Goal: Task Accomplishment & Management: Use online tool/utility

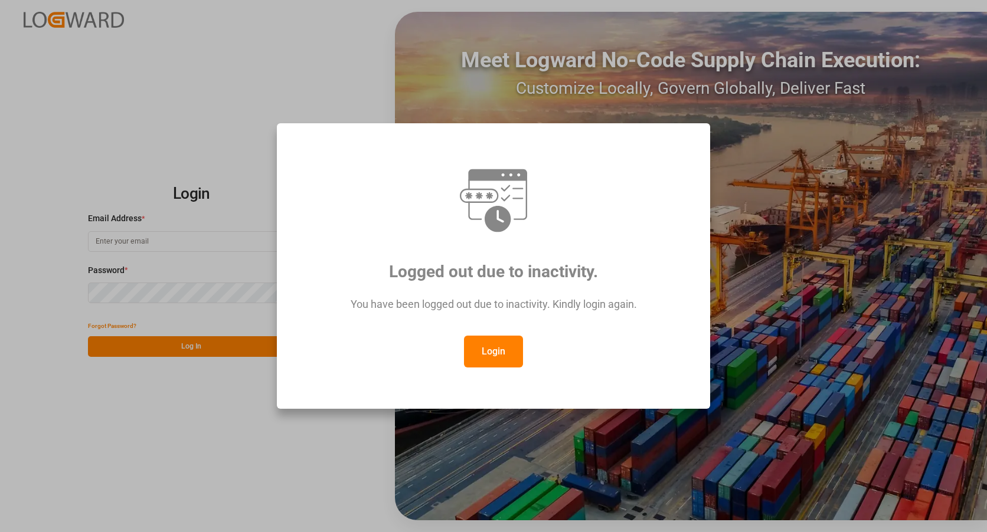
drag, startPoint x: 117, startPoint y: 231, endPoint x: 361, endPoint y: 333, distance: 263.8
click at [119, 234] on div "Logged out due to inactivity. You have been logged out due to inactivity. Kindl…" at bounding box center [493, 266] width 987 height 532
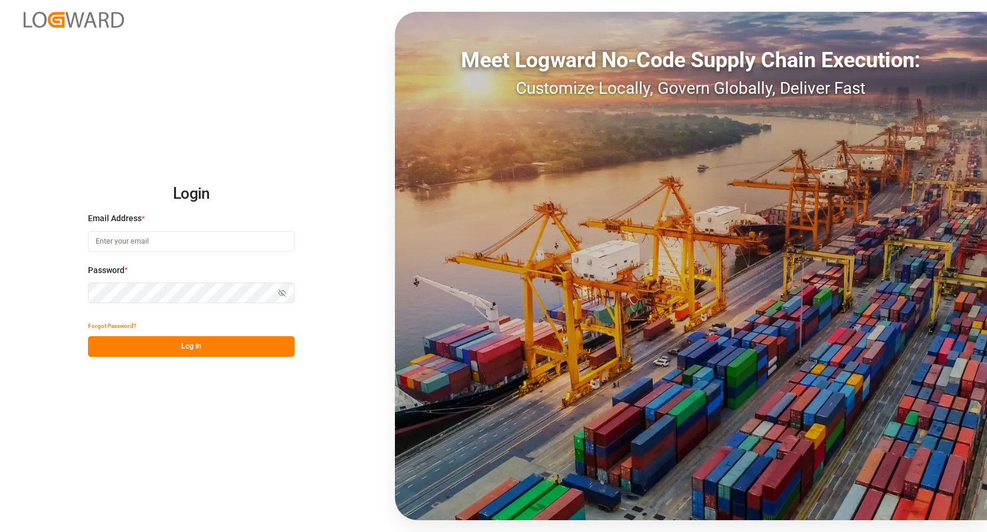
click at [123, 240] on input at bounding box center [191, 241] width 207 height 21
type input "[EMAIL_ADDRESS][DOMAIN_NAME]"
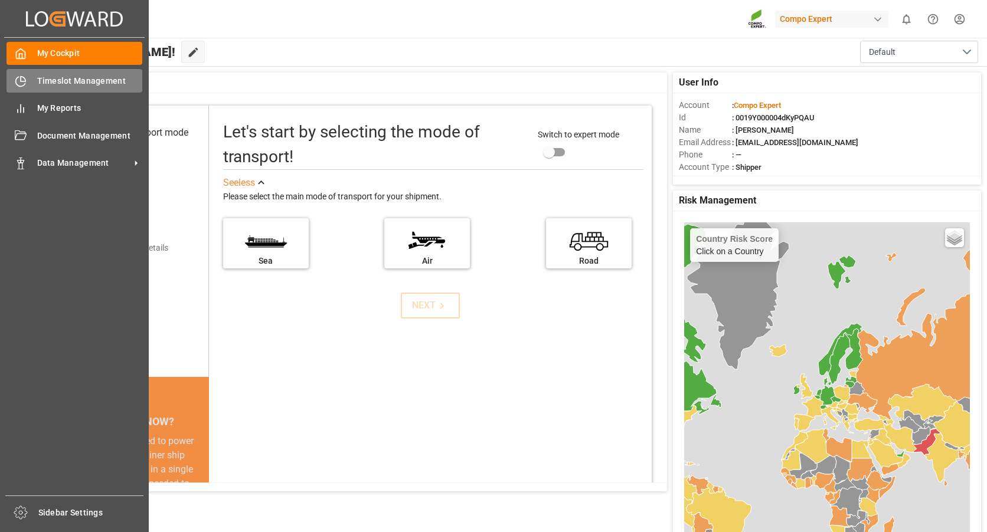
click at [40, 79] on span "Timeslot Management" at bounding box center [90, 81] width 106 height 12
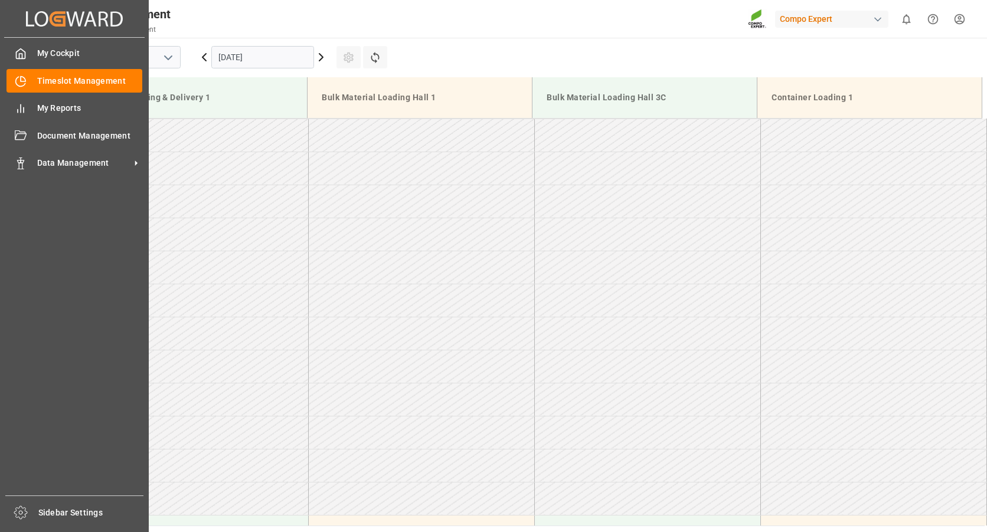
scroll to position [720, 0]
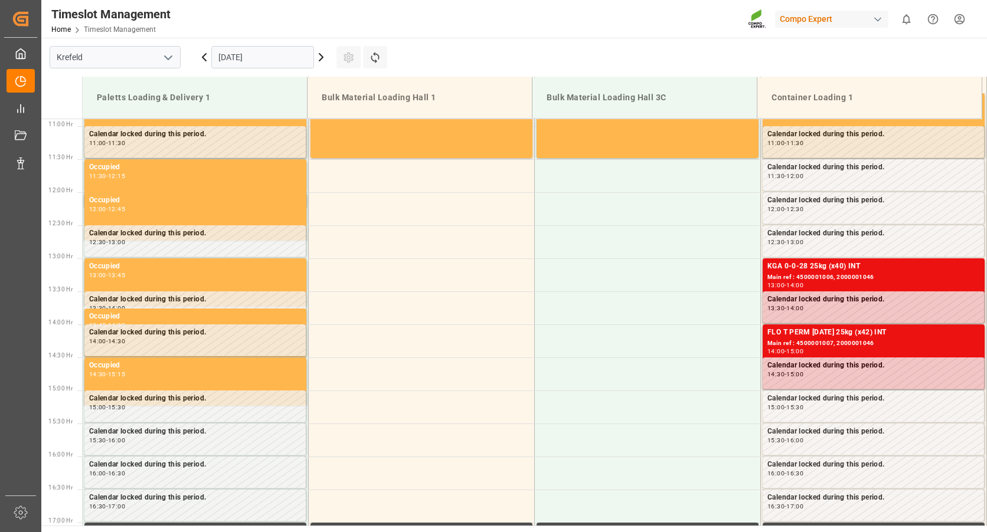
click at [318, 59] on icon at bounding box center [321, 57] width 14 height 14
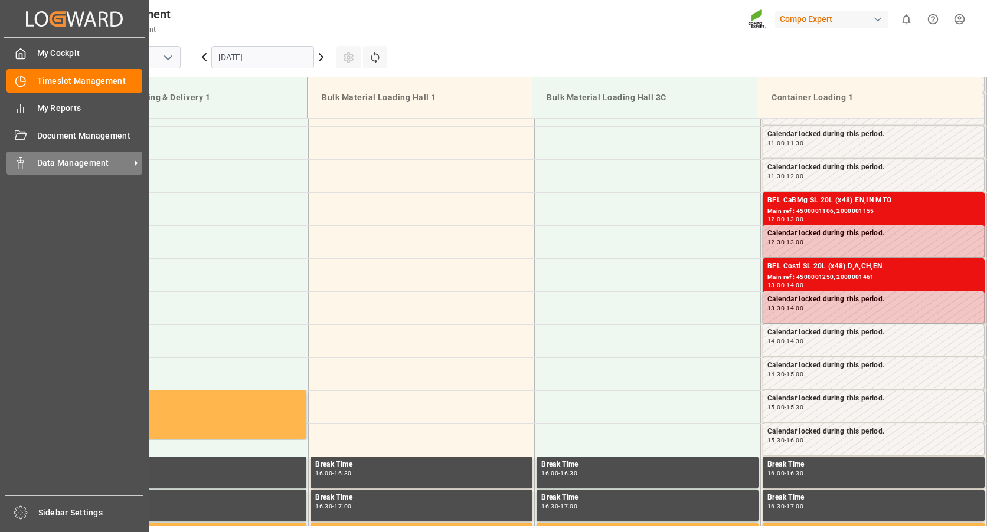
click at [27, 163] on div "Data Management Data Management" at bounding box center [74, 163] width 136 height 23
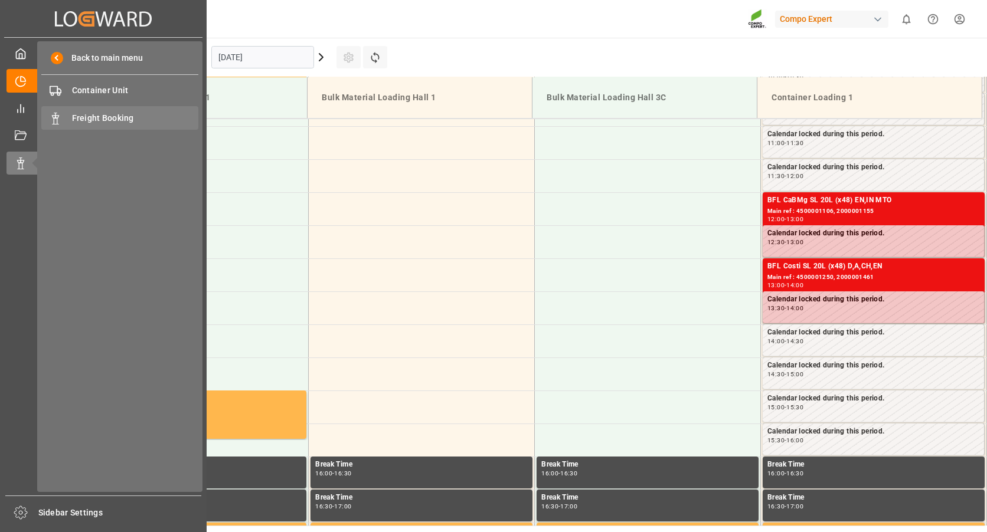
click at [109, 110] on div "Freight Booking Freight Booking" at bounding box center [119, 117] width 157 height 23
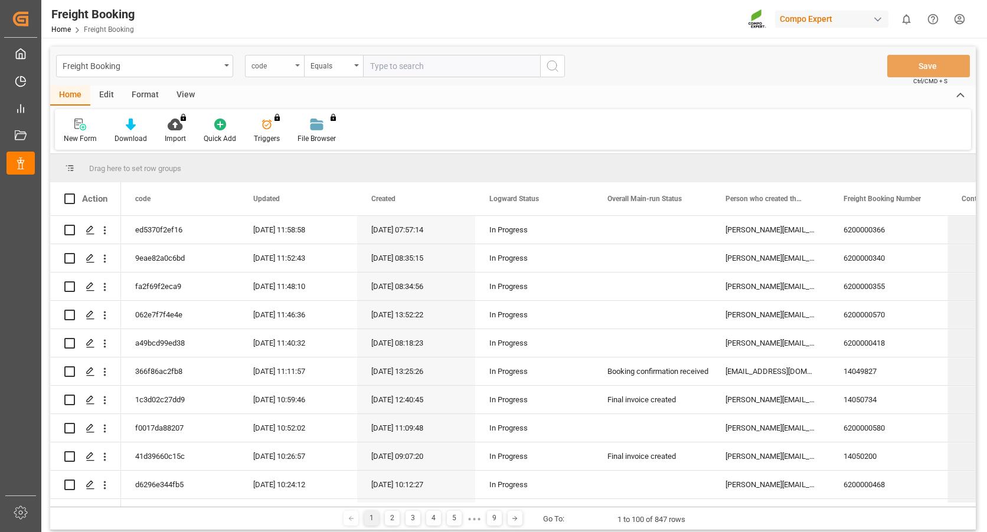
click at [297, 70] on div "code" at bounding box center [274, 66] width 59 height 22
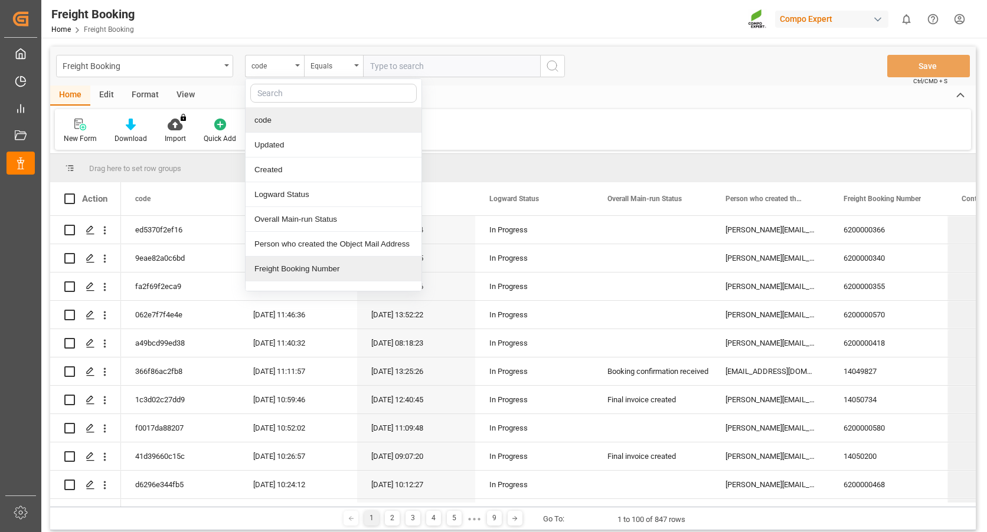
drag, startPoint x: 277, startPoint y: 270, endPoint x: 371, endPoint y: 132, distance: 167.5
click at [277, 270] on div "Freight Booking Number" at bounding box center [334, 269] width 176 height 25
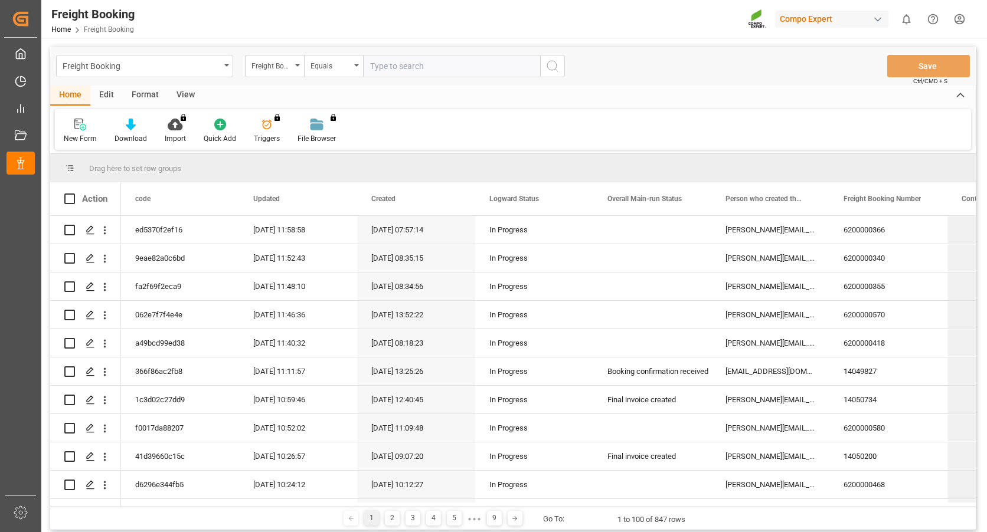
paste input "6200000486"
type input "6200000486"
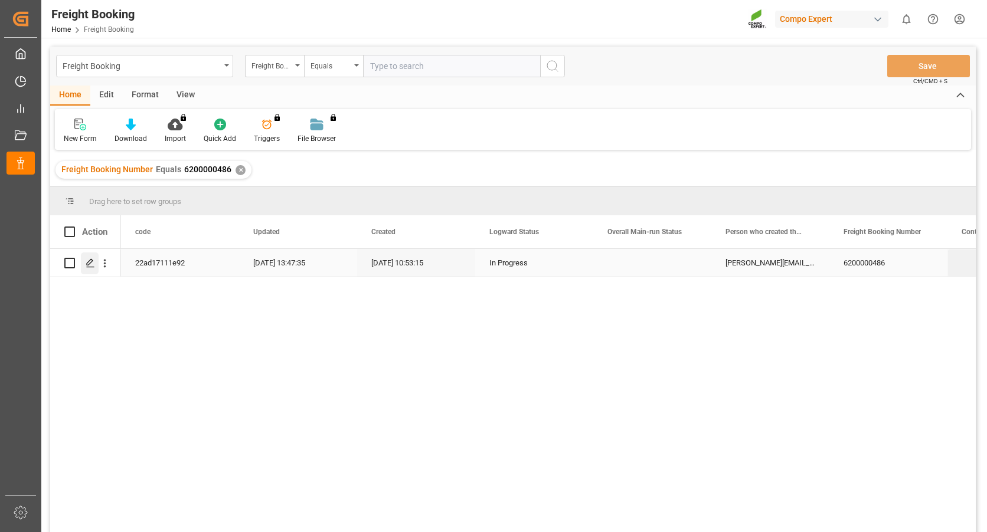
click at [86, 264] on icon "Press SPACE to select this row." at bounding box center [90, 263] width 9 height 9
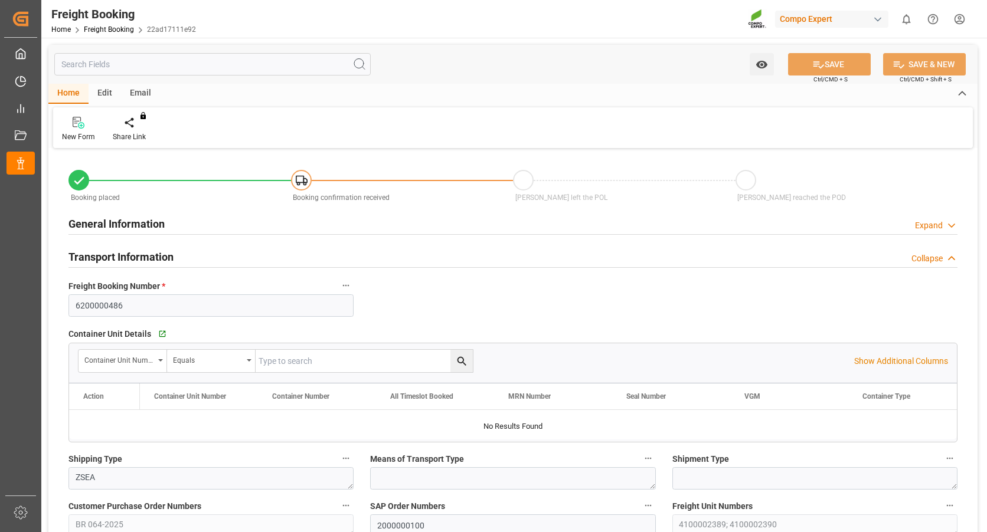
type input "BRPNG"
type input "0"
type input "39360"
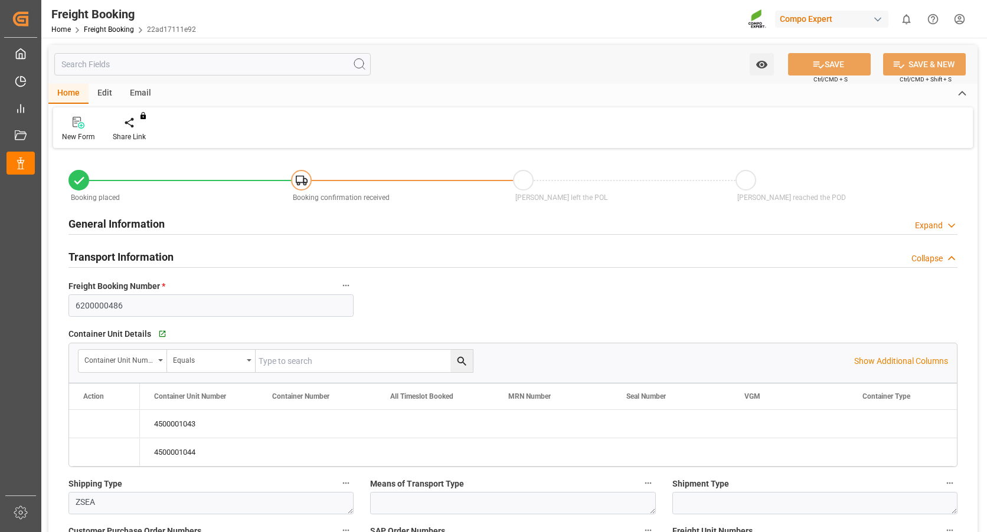
type input "05.09.2025 01:00"
type input "18.08.2025 10:53"
type input "18.08.2025 10:54"
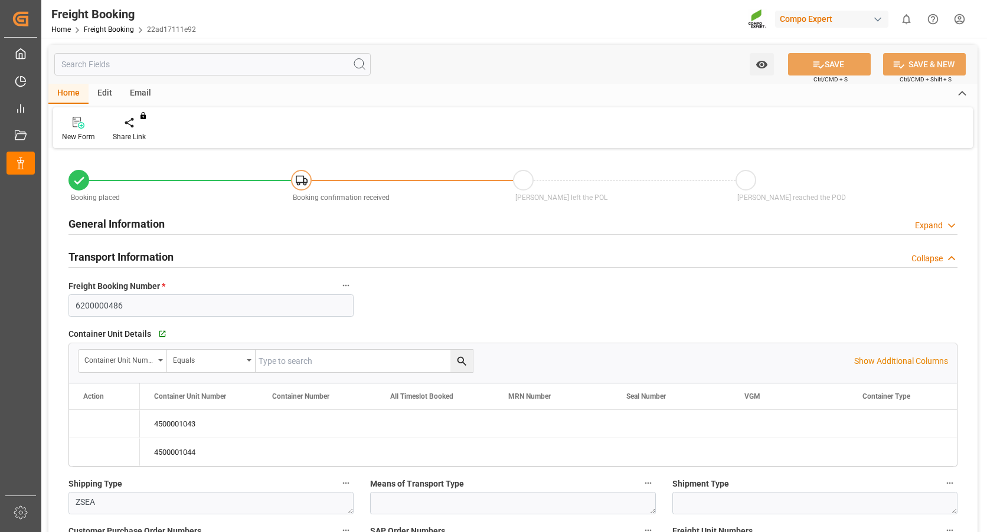
type input "18.08.2025 10:54"
click at [94, 422] on icon "Press SPACE to select this row." at bounding box center [94, 424] width 12 height 12
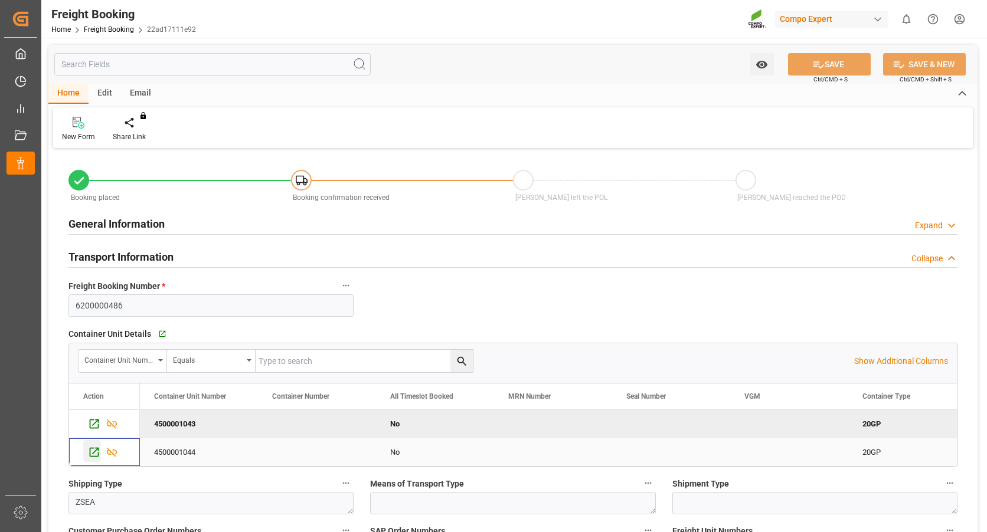
click at [98, 447] on icon "Press SPACE to select this row." at bounding box center [94, 452] width 12 height 12
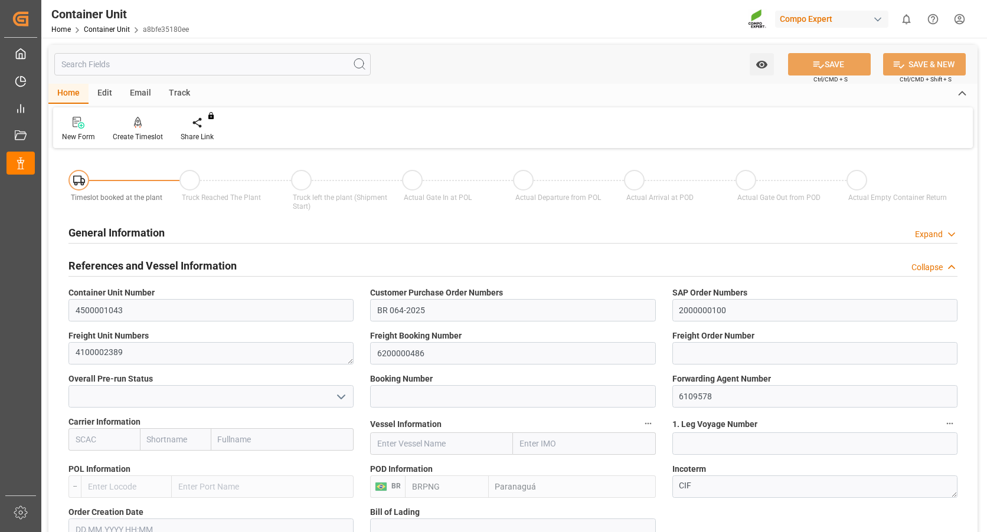
type input "BRPNG"
type input "10"
type input "0"
type input "10"
type input "0"
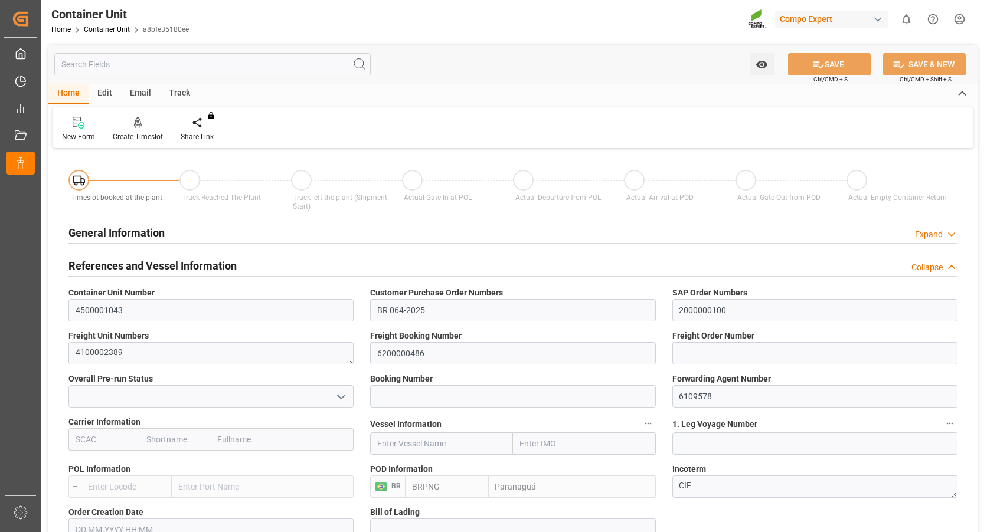
type input "0"
type input "19680"
click at [143, 141] on div "Create Timeslot" at bounding box center [138, 137] width 50 height 11
type input "05.09.2025"
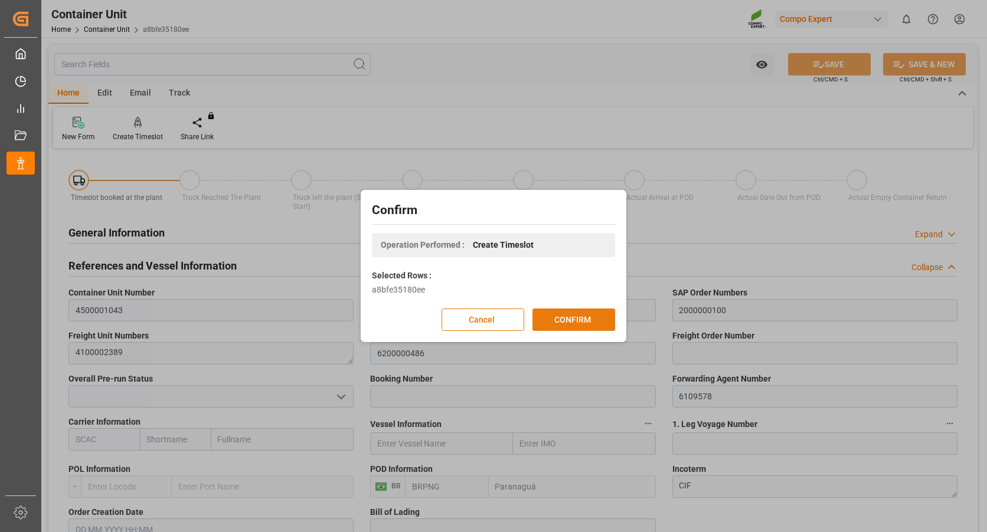
click at [571, 330] on div "Confirm Operation Performed : Create Timeslot Selected Rows : a8bfe35180ee Canc…" at bounding box center [494, 266] width 260 height 146
click at [571, 314] on button "CONFIRM" at bounding box center [573, 320] width 83 height 22
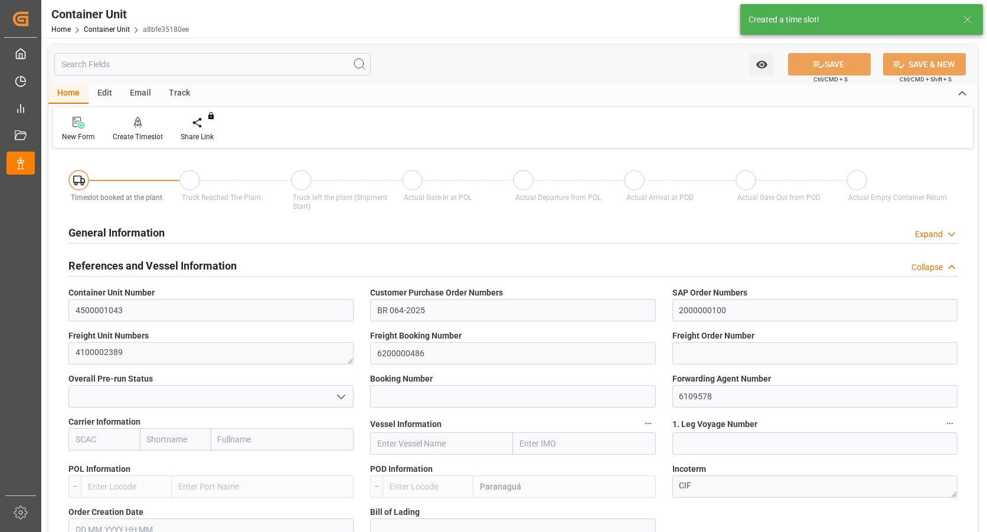
type input "BRPNG"
type input "10"
type input "0"
type input "10"
type input "0"
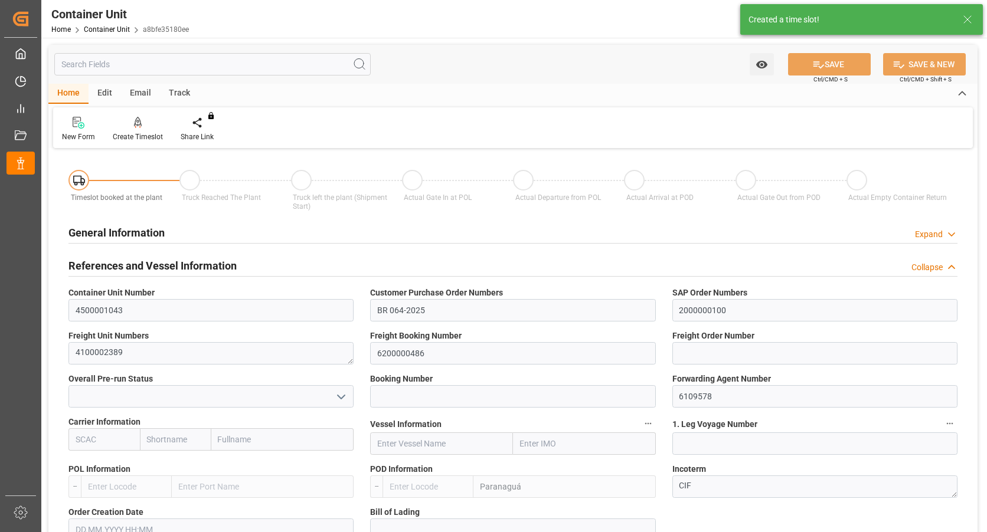
type input "0"
type input "19680"
type input "05.09.2025"
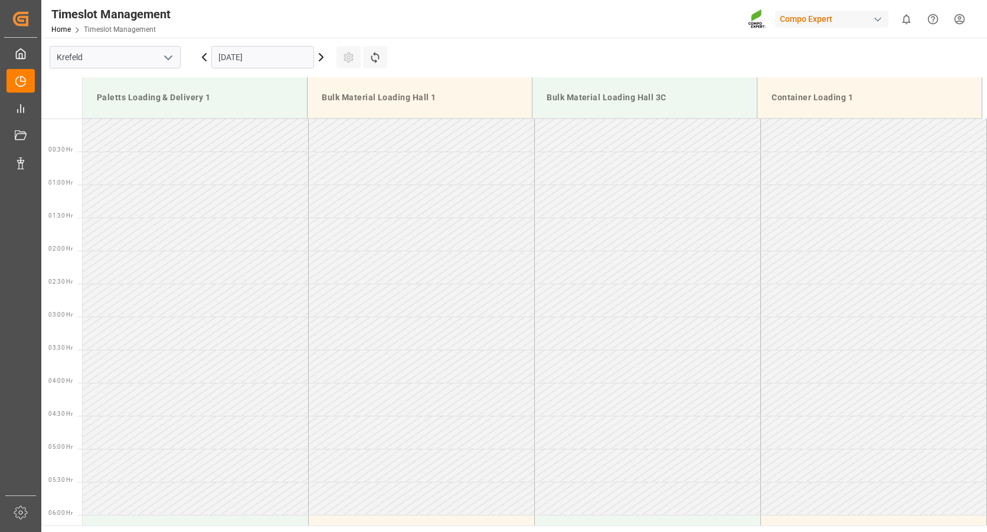
scroll to position [720, 0]
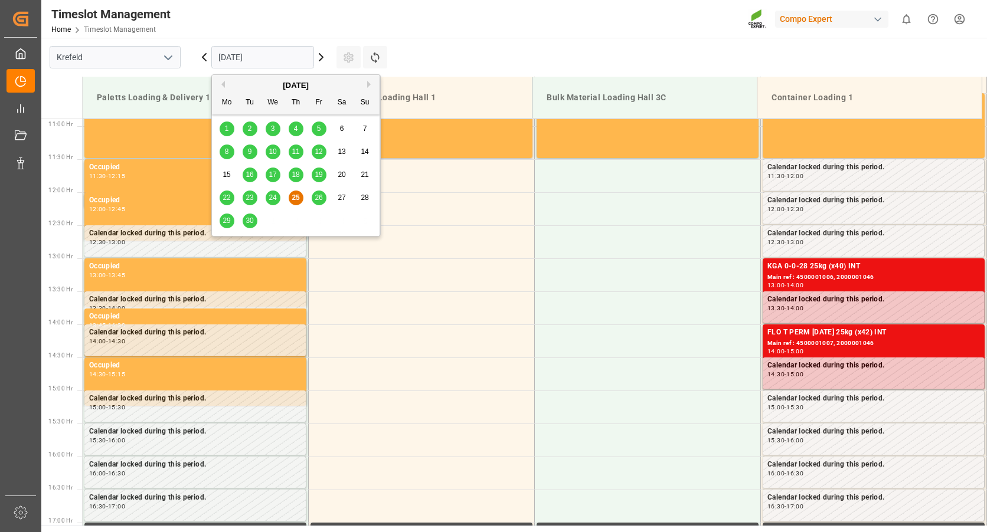
click at [229, 51] on input "[DATE]" at bounding box center [262, 57] width 103 height 22
click at [369, 86] on button "Next Month" at bounding box center [370, 84] width 7 height 7
click at [317, 177] on span "17" at bounding box center [319, 175] width 8 height 8
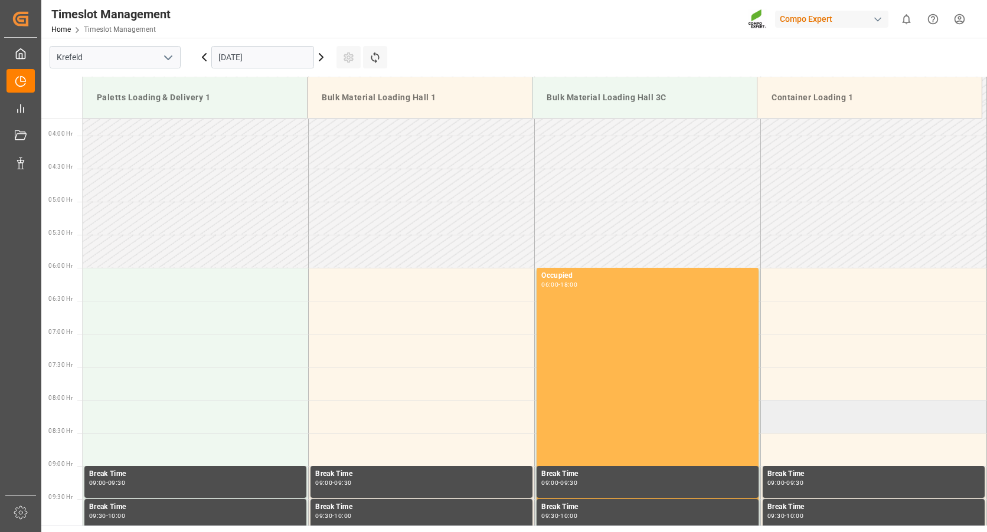
scroll to position [188, 0]
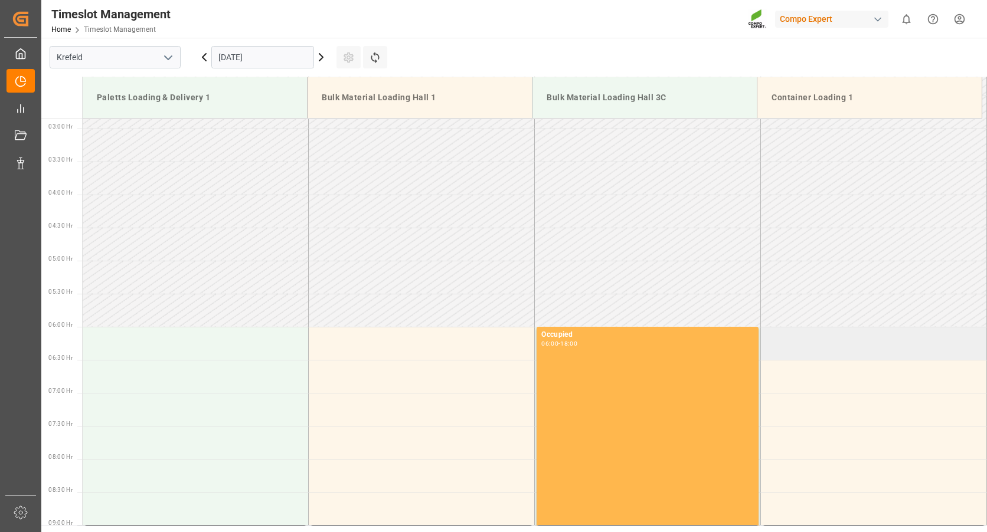
click at [766, 340] on td at bounding box center [874, 343] width 226 height 33
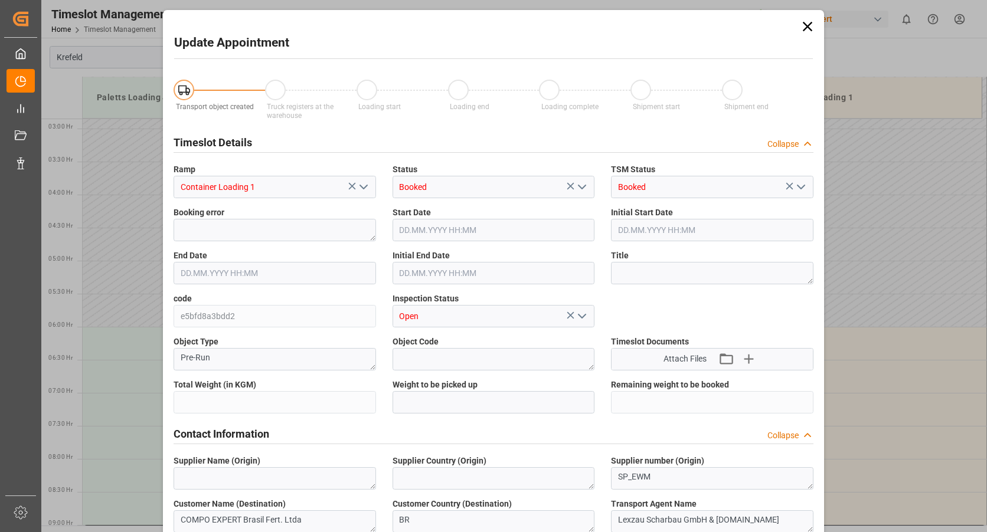
type input "19680"
type input "0"
type input "17.10.2025 06:00"
type input "17.10.2025 06:30"
type input "25.09.2025 10:09"
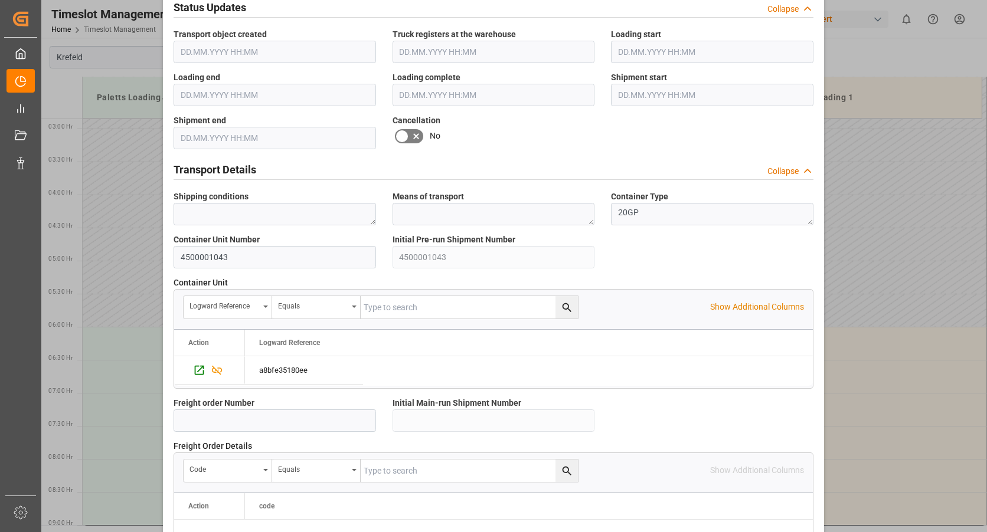
scroll to position [1024, 0]
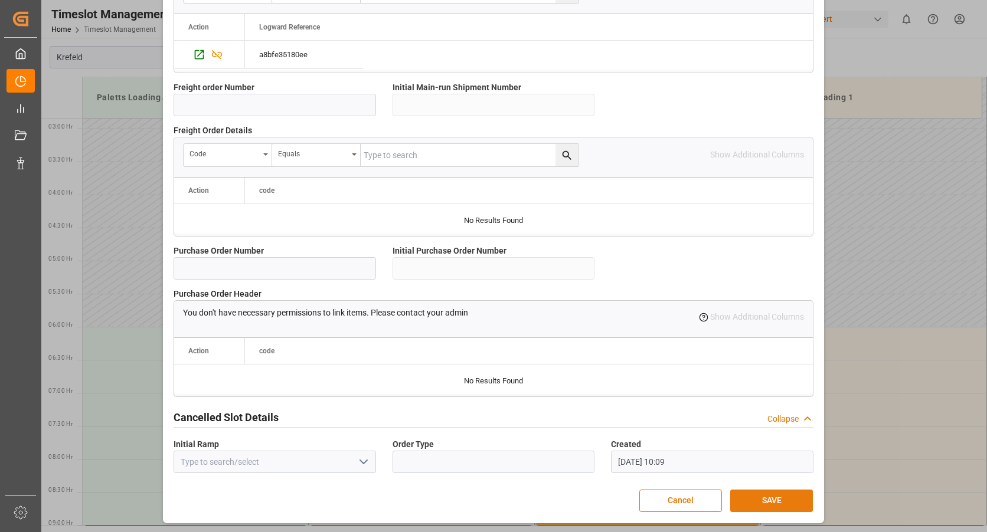
click at [751, 501] on button "SAVE" at bounding box center [771, 501] width 83 height 22
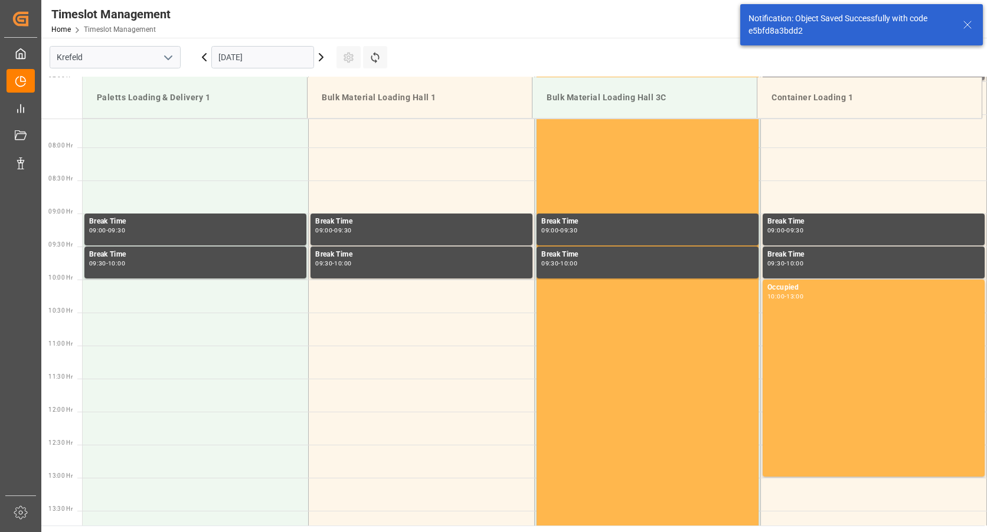
scroll to position [677, 0]
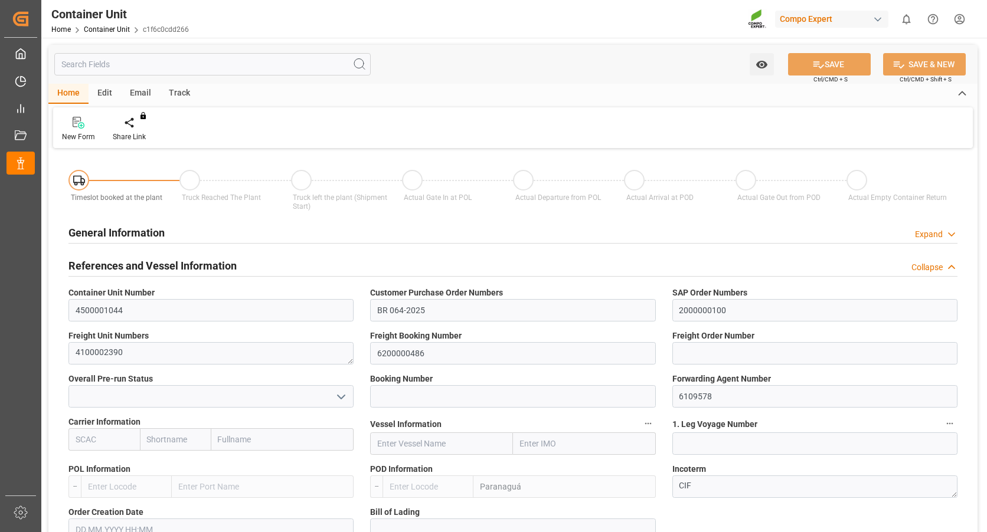
type input "BRPNG"
type input "10"
type input "0"
type input "10"
type input "0"
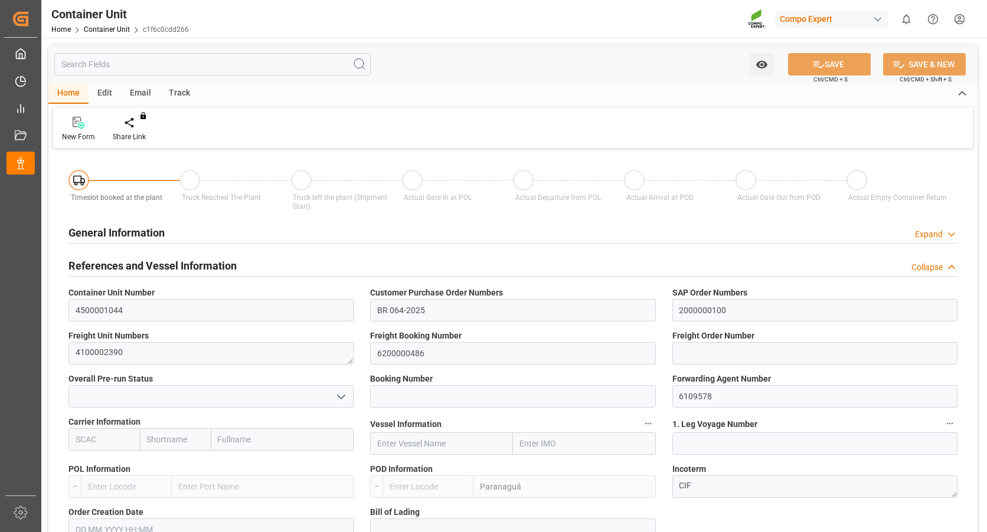
type input "0"
type input "19680"
type input "05.09.2025"
click at [141, 130] on div "Create Timeslot" at bounding box center [138, 129] width 68 height 26
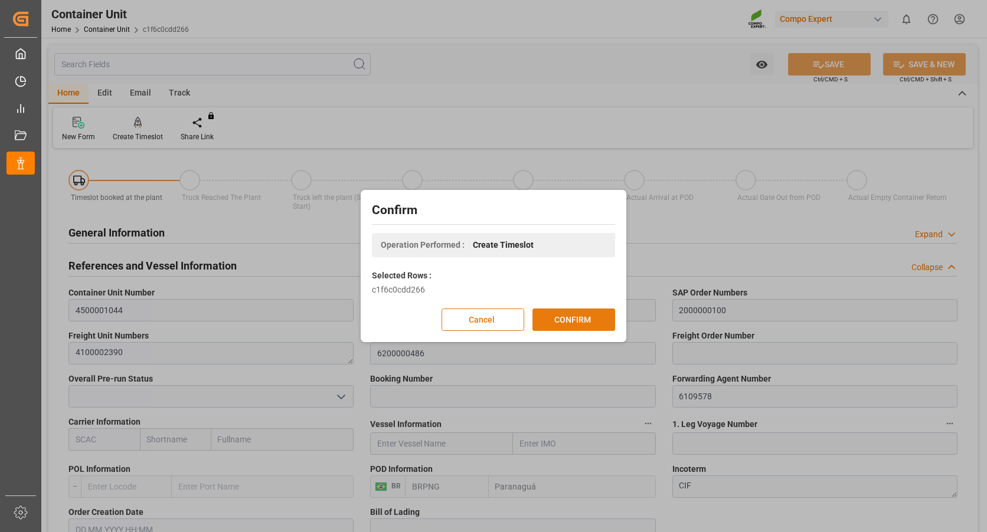
click at [584, 326] on button "CONFIRM" at bounding box center [573, 320] width 83 height 22
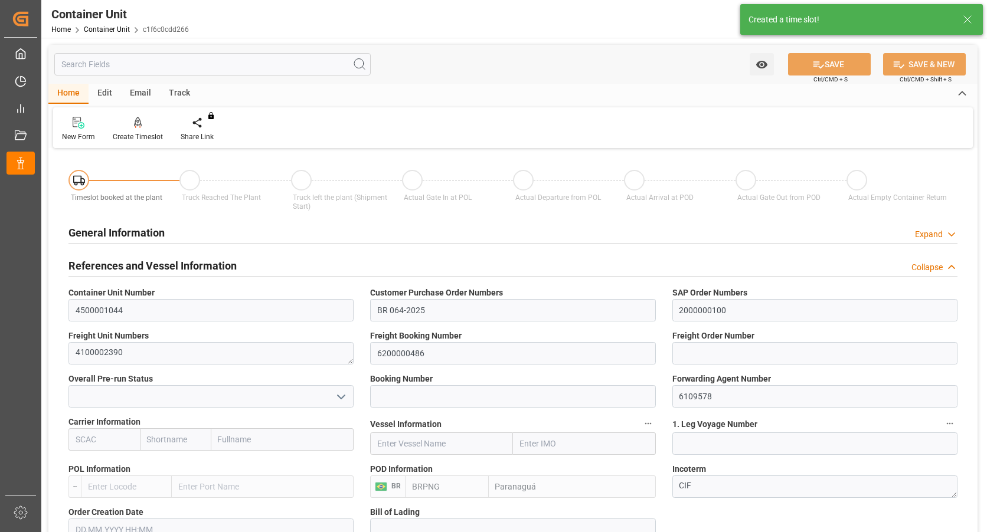
type input "BRPNG"
type input "10"
type input "0"
type input "10"
type input "0"
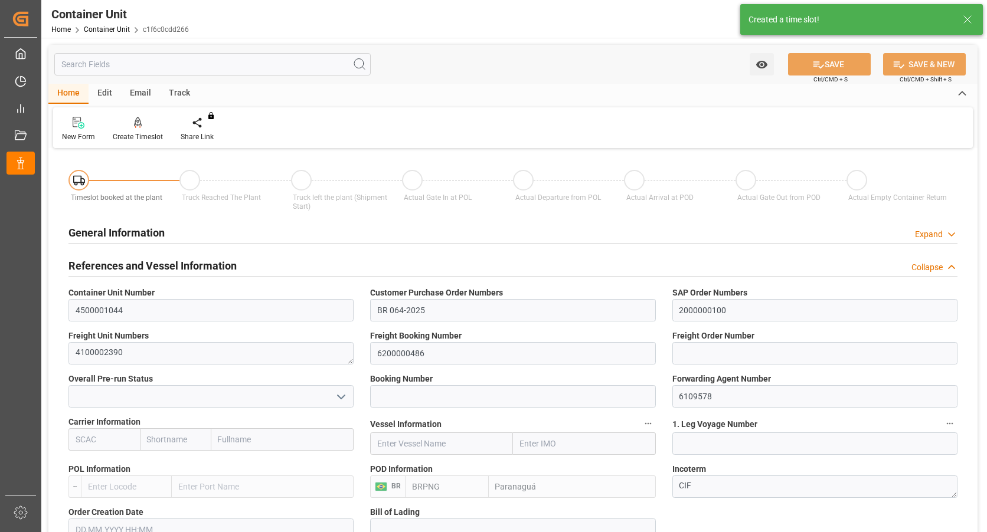
type input "0"
type input "19680"
type input "05.09.2025"
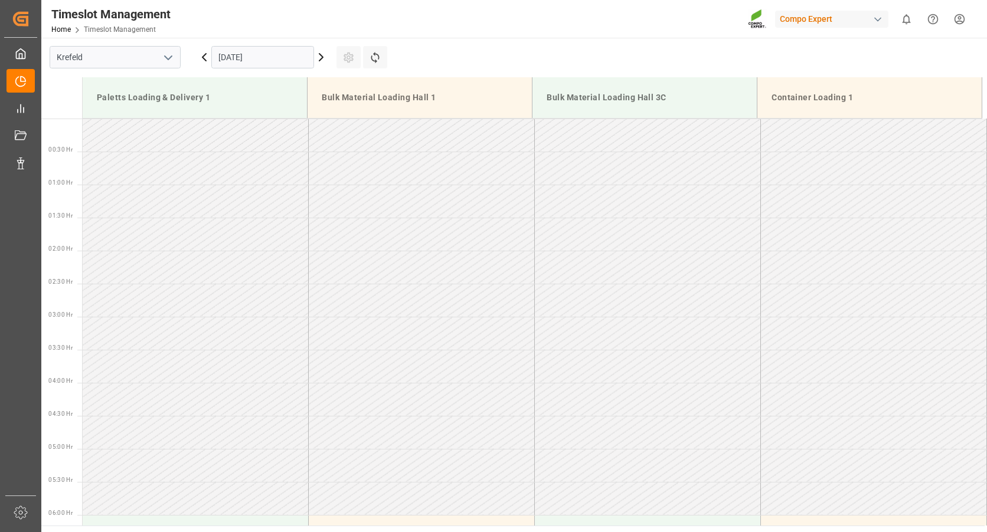
scroll to position [720, 0]
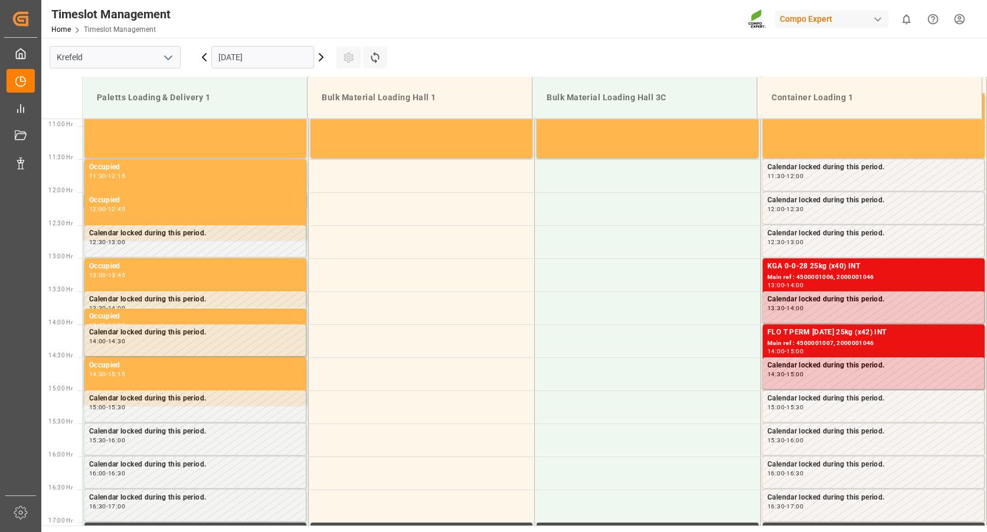
click at [231, 60] on input "[DATE]" at bounding box center [262, 57] width 103 height 22
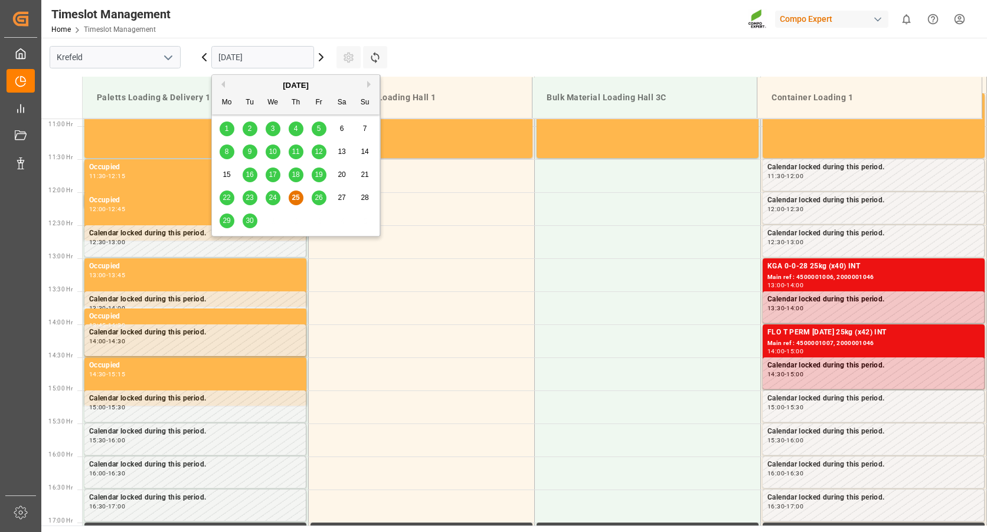
click at [367, 84] on div "[DATE]" at bounding box center [296, 86] width 168 height 12
click at [371, 86] on button "Next Month" at bounding box center [370, 84] width 7 height 7
click at [321, 178] on span "17" at bounding box center [319, 175] width 8 height 8
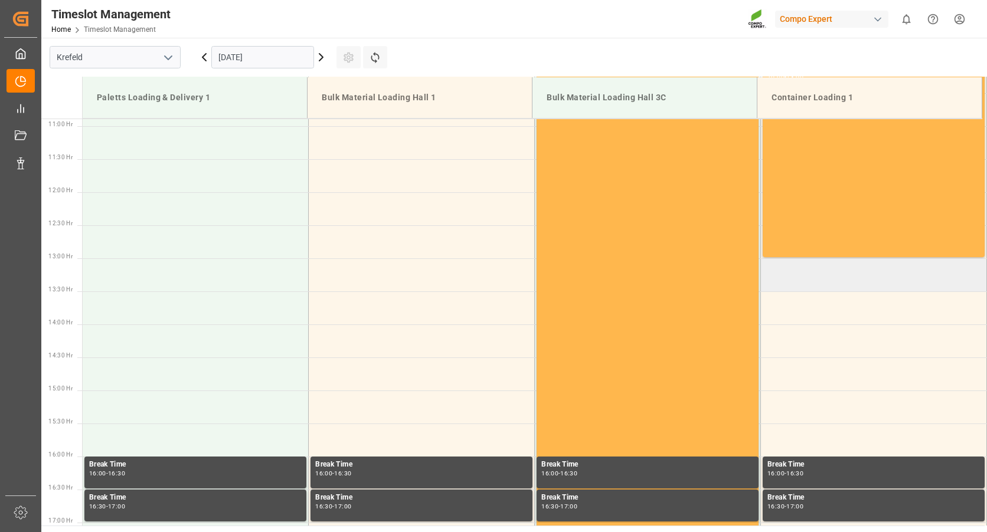
click at [769, 278] on td at bounding box center [874, 275] width 226 height 33
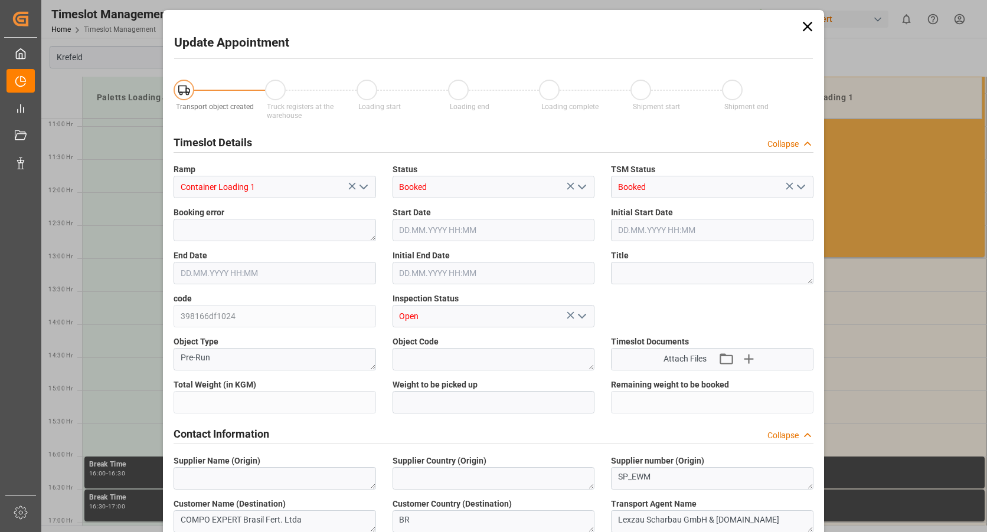
type input "19680"
type input "0"
type input "[DATE] 13:00"
type input "[DATE] 13:30"
type input "[DATE] 10:10"
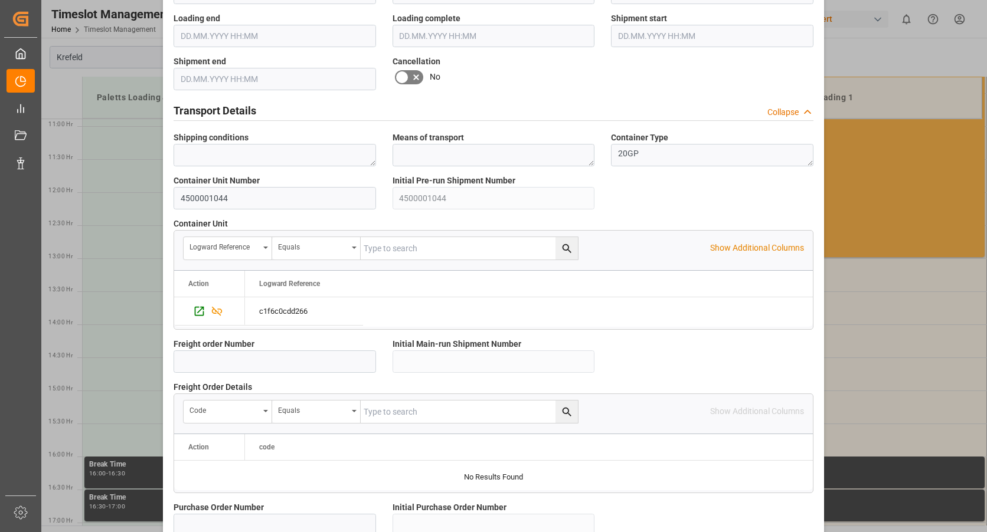
scroll to position [1024, 0]
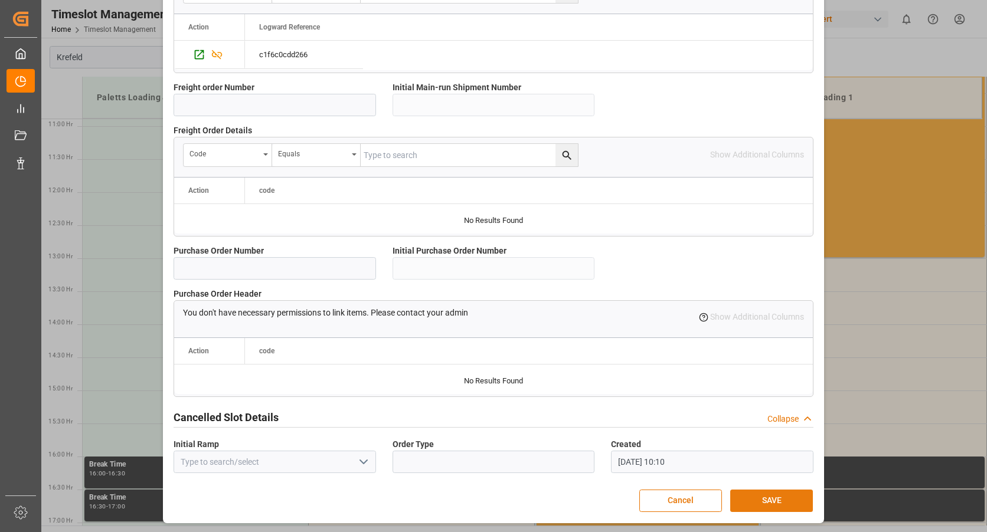
click at [745, 498] on button "SAVE" at bounding box center [771, 501] width 83 height 22
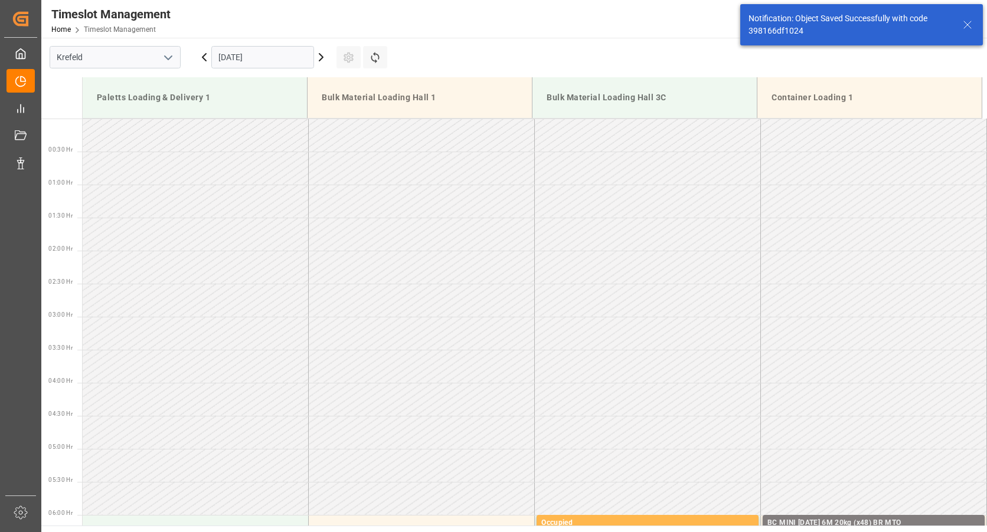
scroll to position [786, 0]
